Goal: Task Accomplishment & Management: Use online tool/utility

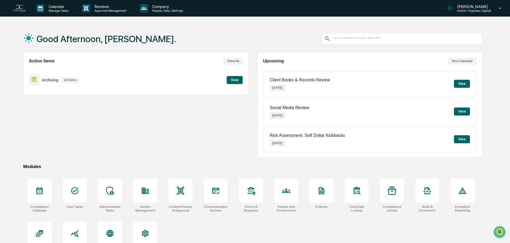
click at [235, 82] on button "View" at bounding box center [235, 80] width 16 height 8
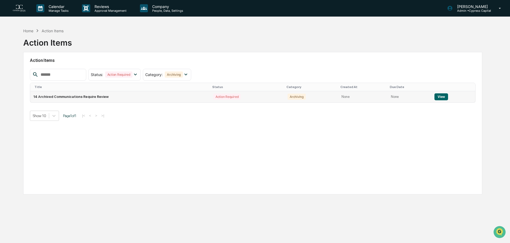
click at [440, 96] on button "View" at bounding box center [442, 96] width 14 height 7
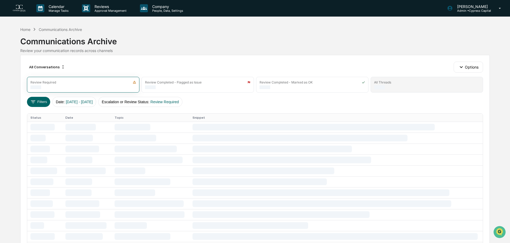
click at [416, 83] on div "All Threads" at bounding box center [427, 82] width 106 height 4
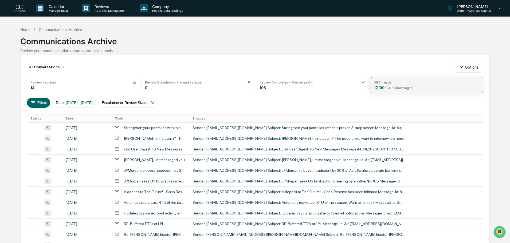
click at [413, 88] on span "( 34,626 messages)" at bounding box center [400, 88] width 28 height 4
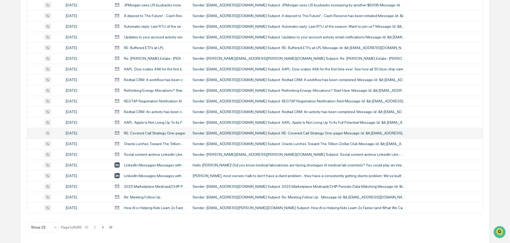
scroll to position [177, 0]
click at [102, 227] on icon at bounding box center [103, 227] width 6 height 6
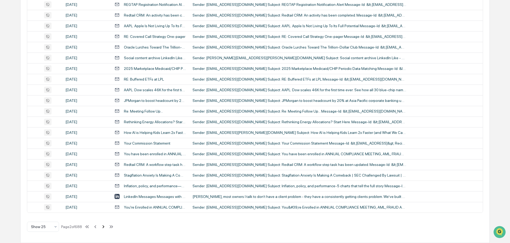
click at [103, 226] on icon at bounding box center [103, 227] width 6 height 6
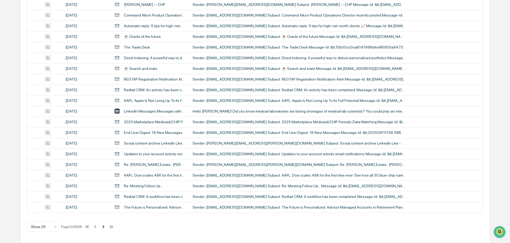
click at [103, 226] on icon at bounding box center [103, 227] width 6 height 6
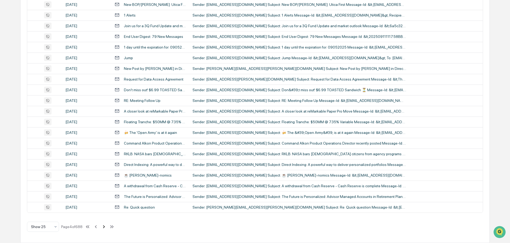
click at [103, 228] on icon at bounding box center [104, 227] width 6 height 6
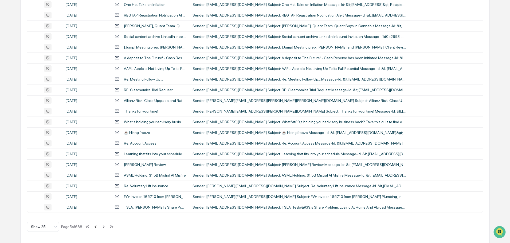
click at [96, 228] on icon at bounding box center [96, 227] width 6 height 6
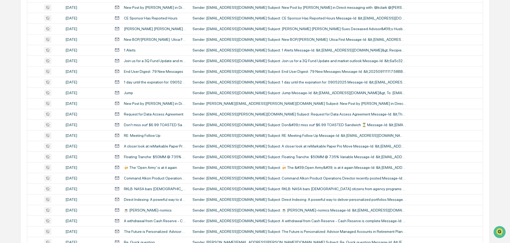
scroll to position [0, 0]
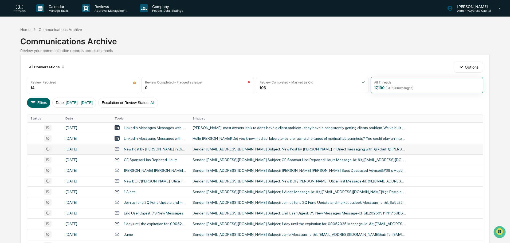
click at [208, 146] on td "Sender: [EMAIL_ADDRESS][DOMAIN_NAME] Subject: New Post by [PERSON_NAME] in Dire…" at bounding box center [336, 149] width 294 height 11
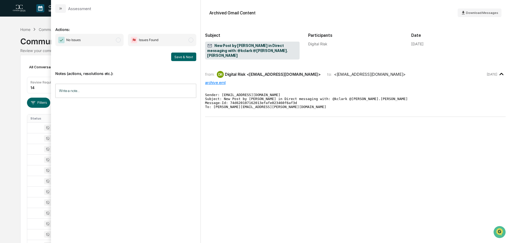
click at [214, 80] on div "archive.eml" at bounding box center [355, 82] width 301 height 5
click at [466, 15] on icon "modal" at bounding box center [463, 12] width 5 height 5
click at [59, 7] on icon "modal" at bounding box center [60, 8] width 4 height 4
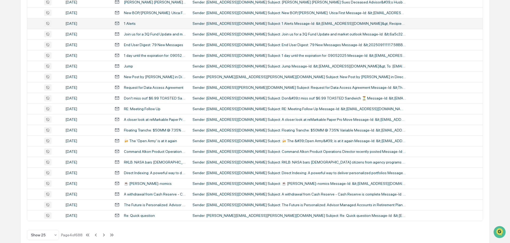
scroll to position [177, 0]
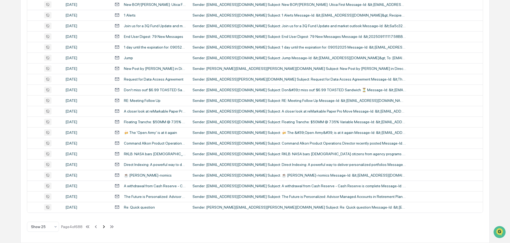
click at [105, 227] on icon at bounding box center [104, 227] width 6 height 6
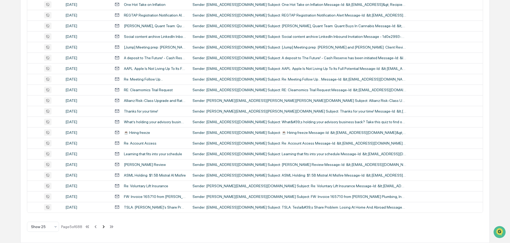
click at [103, 228] on icon at bounding box center [104, 227] width 6 height 6
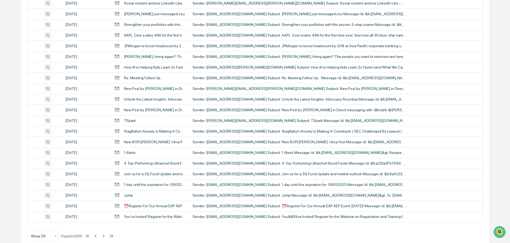
scroll to position [168, 0]
click at [104, 236] on icon at bounding box center [104, 236] width 6 height 6
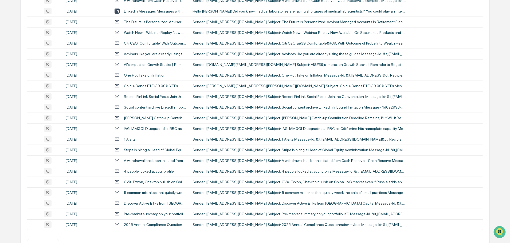
scroll to position [177, 0]
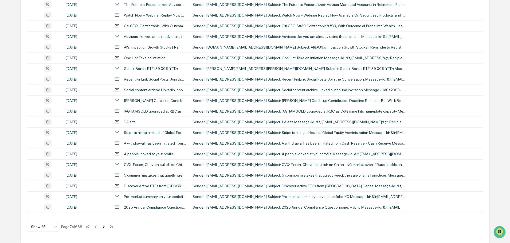
click at [106, 227] on icon at bounding box center [104, 227] width 6 height 6
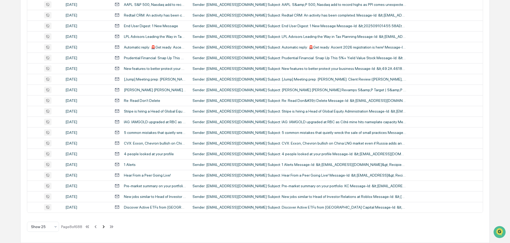
click at [104, 228] on icon at bounding box center [104, 227] width 6 height 6
click at [105, 228] on icon at bounding box center [104, 227] width 6 height 6
click at [106, 227] on icon at bounding box center [105, 227] width 6 height 6
click at [106, 227] on icon at bounding box center [104, 227] width 6 height 6
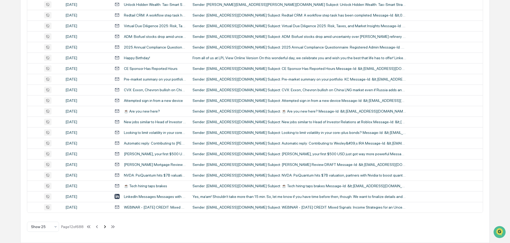
click at [106, 227] on icon at bounding box center [105, 227] width 6 height 6
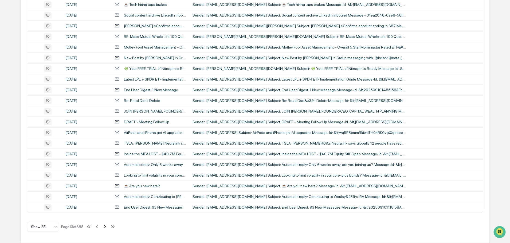
click at [106, 227] on icon at bounding box center [105, 227] width 6 height 6
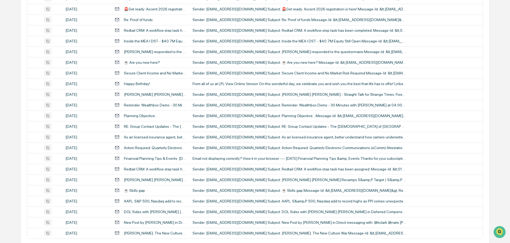
scroll to position [151, 0]
click at [140, 224] on div "New Post by [PERSON_NAME] in Direct messaging with: @kclark @nate.[PERSON_NAME]" at bounding box center [155, 223] width 62 height 4
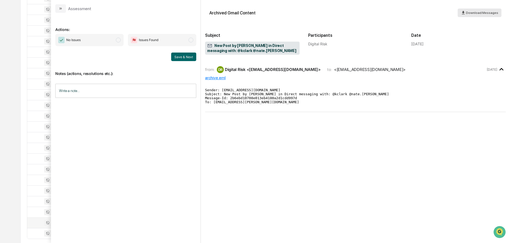
click at [493, 11] on div "Download Messages" at bounding box center [479, 12] width 37 height 5
